Goal: Task Accomplishment & Management: Use online tool/utility

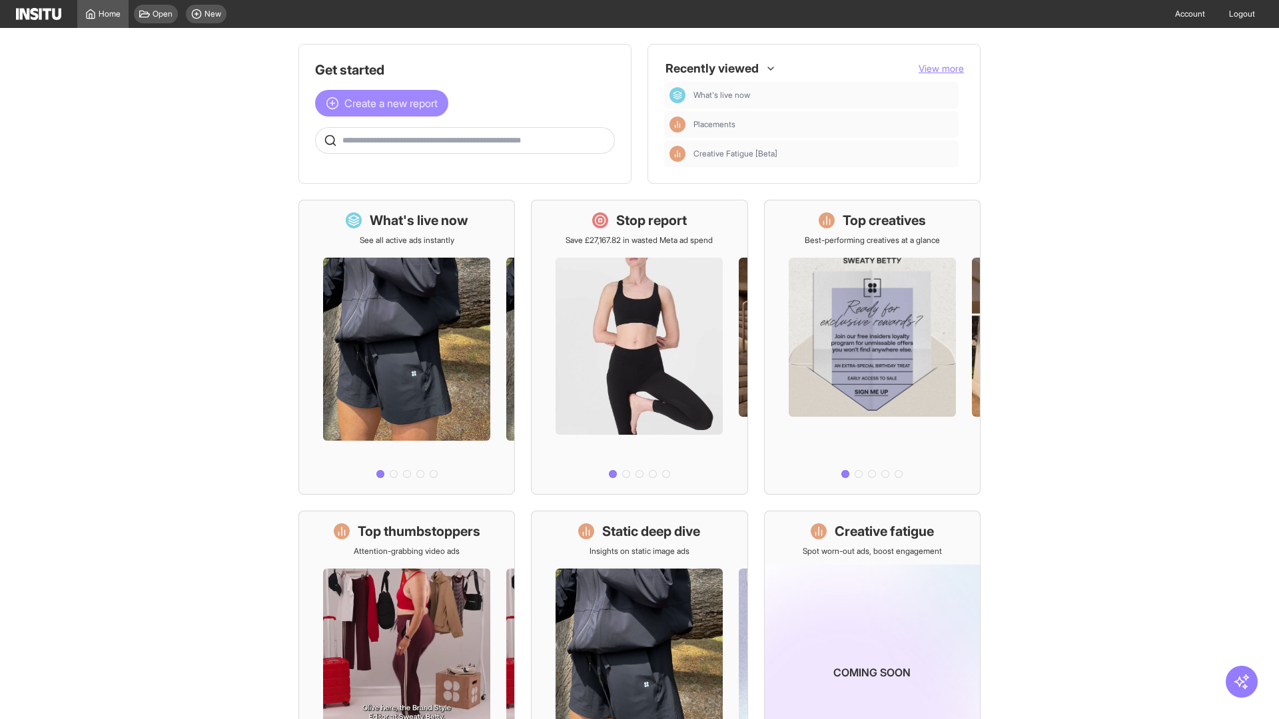
click at [385, 103] on span "Create a new report" at bounding box center [390, 103] width 93 height 16
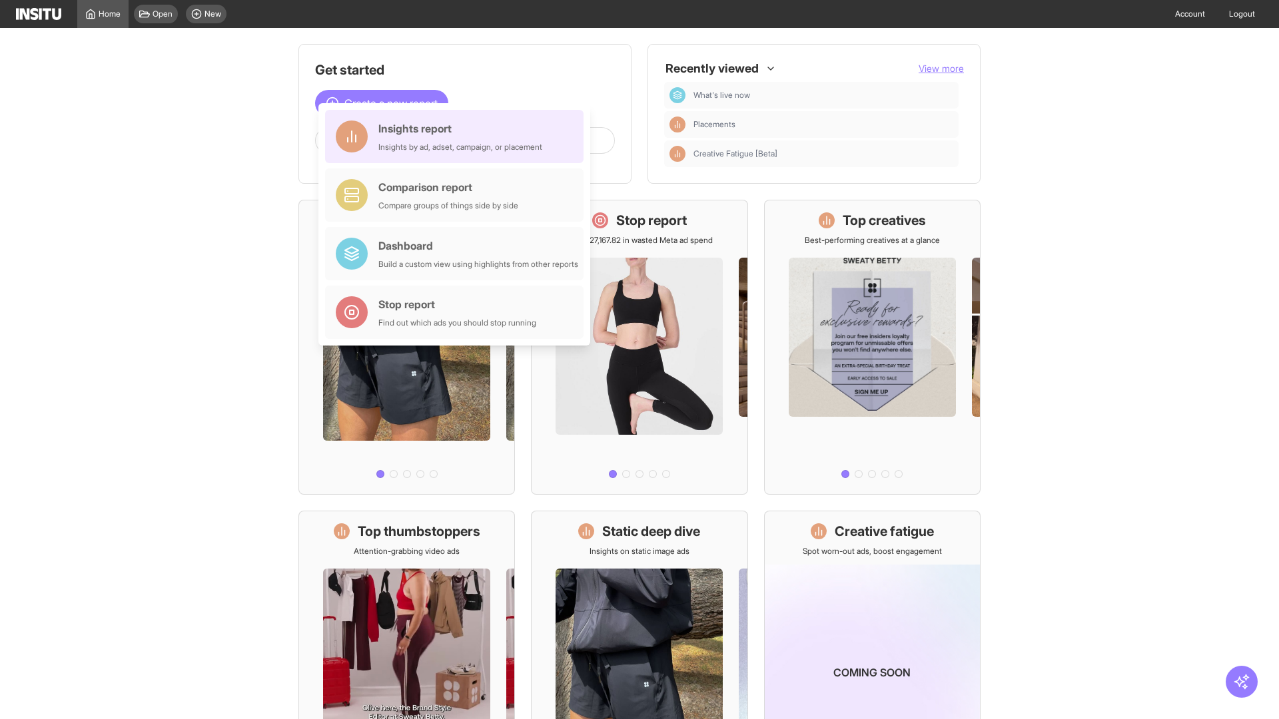
click at [458, 137] on div "Insights report Insights by ad, adset, campaign, or placement" at bounding box center [460, 137] width 164 height 32
